Goal: Manage account settings

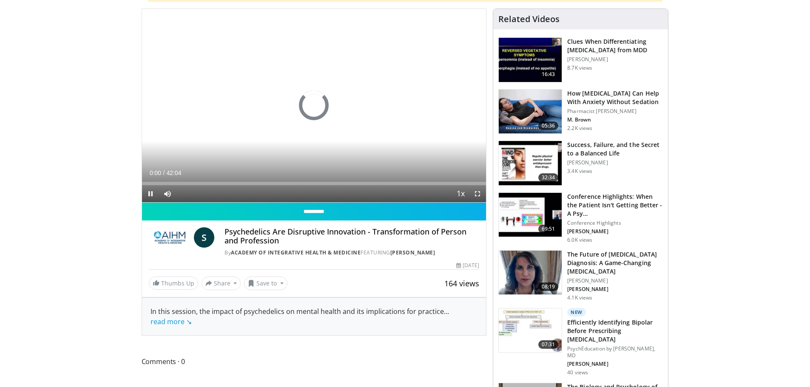
scroll to position [113, 0]
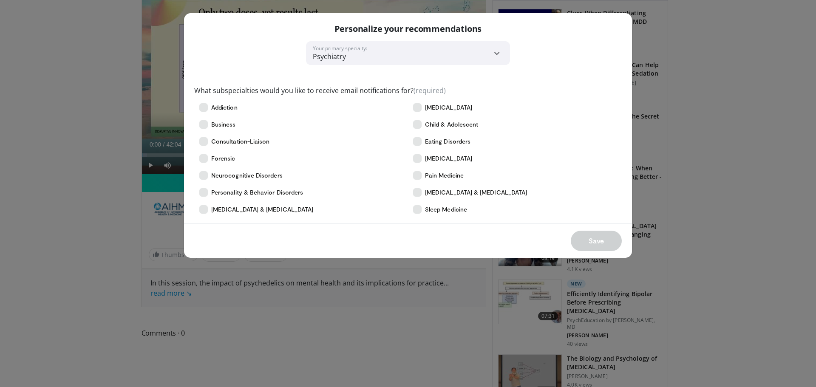
click at [167, 292] on div "**********" at bounding box center [408, 193] width 816 height 387
click at [608, 235] on div "Save" at bounding box center [408, 241] width 448 height 34
drag, startPoint x: 395, startPoint y: 56, endPoint x: 222, endPoint y: 123, distance: 185.3
click at [395, 56] on select "**********" at bounding box center [408, 53] width 204 height 24
click at [211, 40] on div "Personalize your recommendations" at bounding box center [408, 27] width 448 height 28
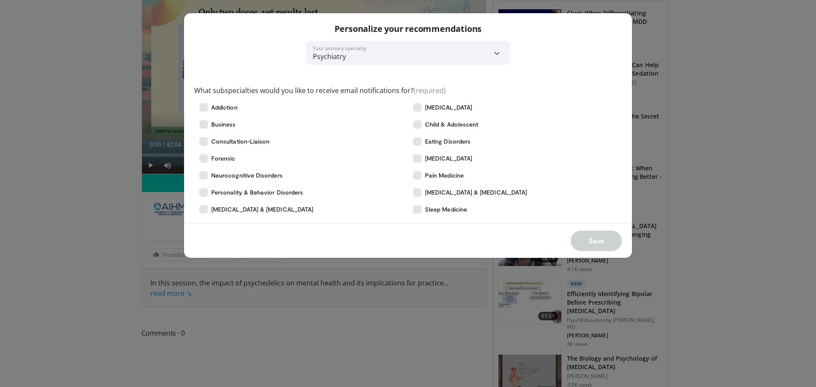
click at [595, 240] on div "Save" at bounding box center [408, 241] width 448 height 34
click at [205, 107] on icon at bounding box center [203, 107] width 9 height 9
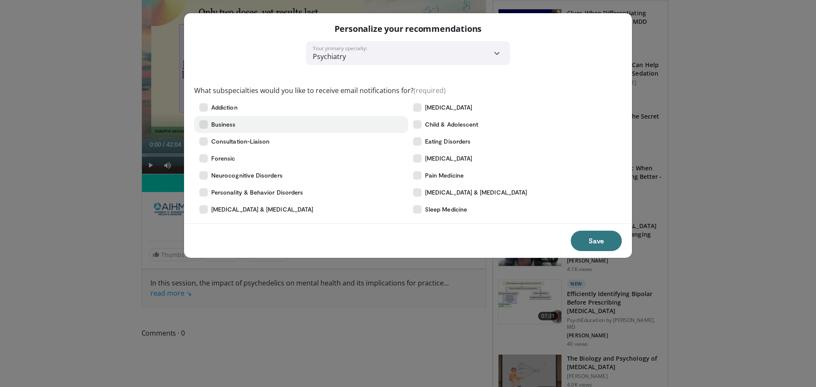
click at [205, 126] on icon at bounding box center [203, 124] width 9 height 9
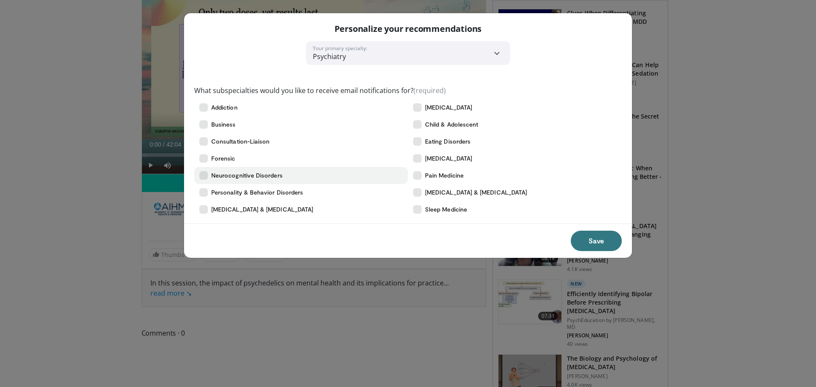
click at [204, 179] on icon at bounding box center [203, 175] width 9 height 9
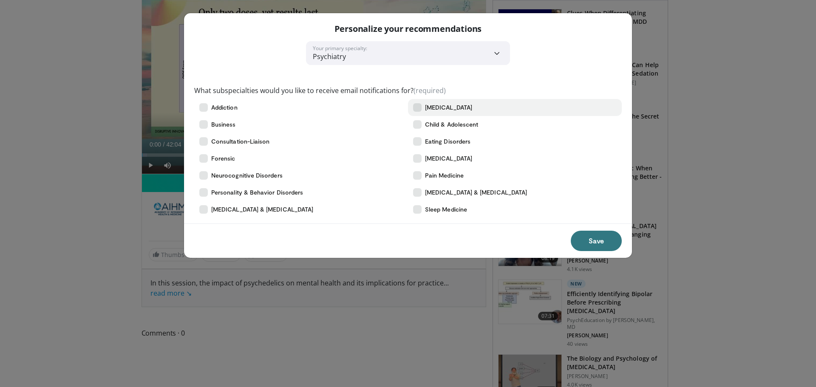
click at [419, 106] on icon at bounding box center [417, 107] width 9 height 9
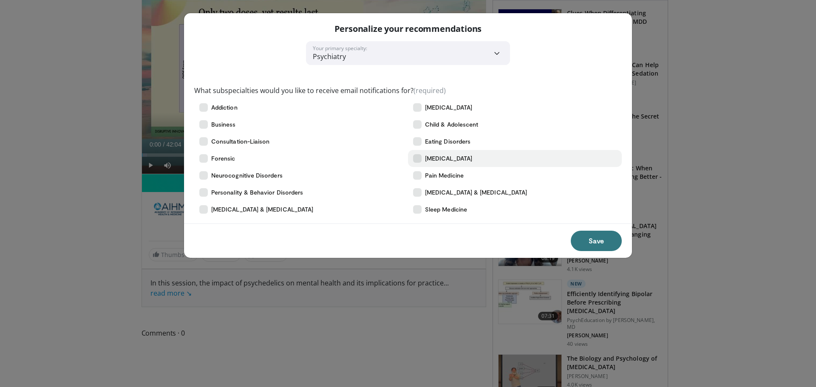
click at [416, 160] on icon at bounding box center [417, 158] width 9 height 9
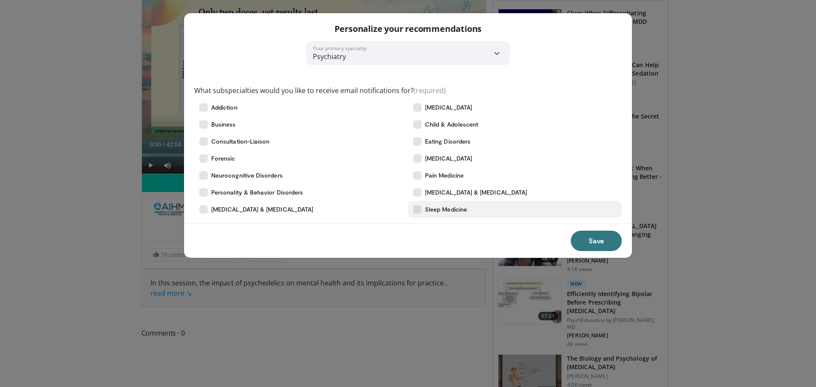
click at [415, 210] on icon at bounding box center [417, 209] width 9 height 9
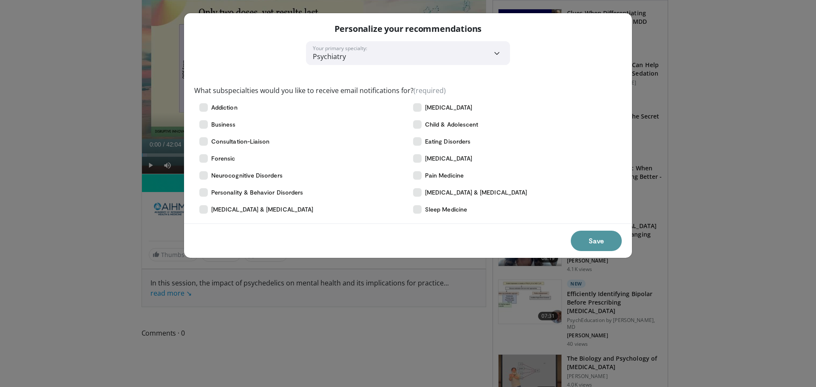
click at [594, 241] on button "Save" at bounding box center [596, 241] width 51 height 20
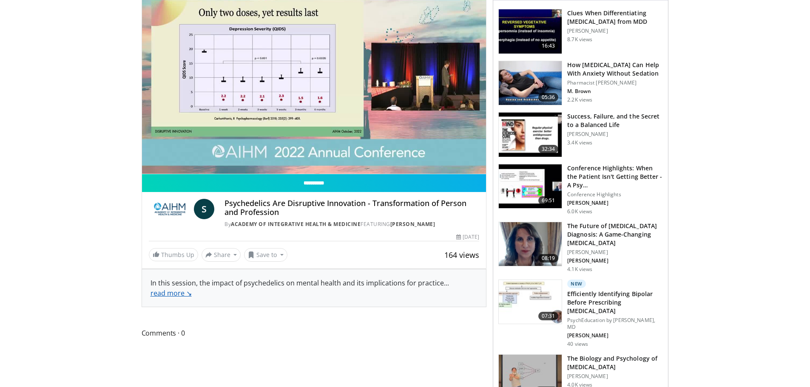
click at [163, 295] on link "read more ↘" at bounding box center [170, 293] width 41 height 9
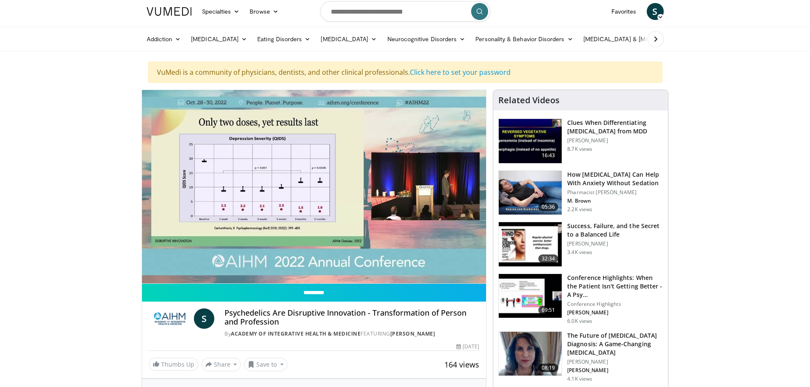
scroll to position [0, 0]
